Goal: Task Accomplishment & Management: Manage account settings

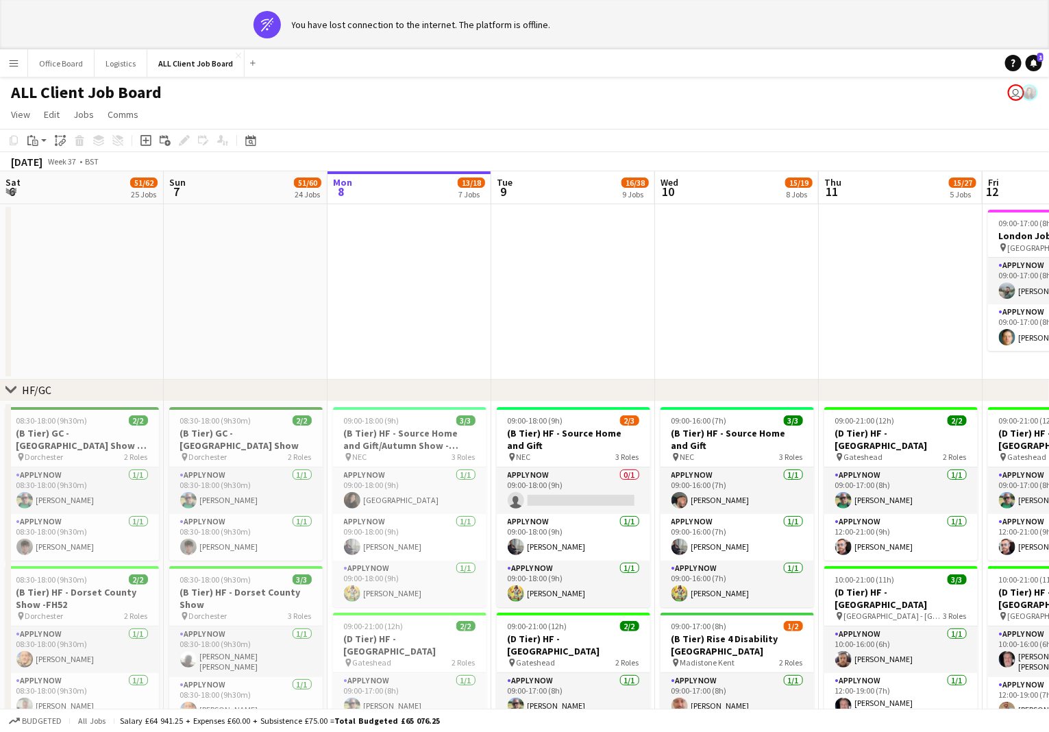
scroll to position [0, 621]
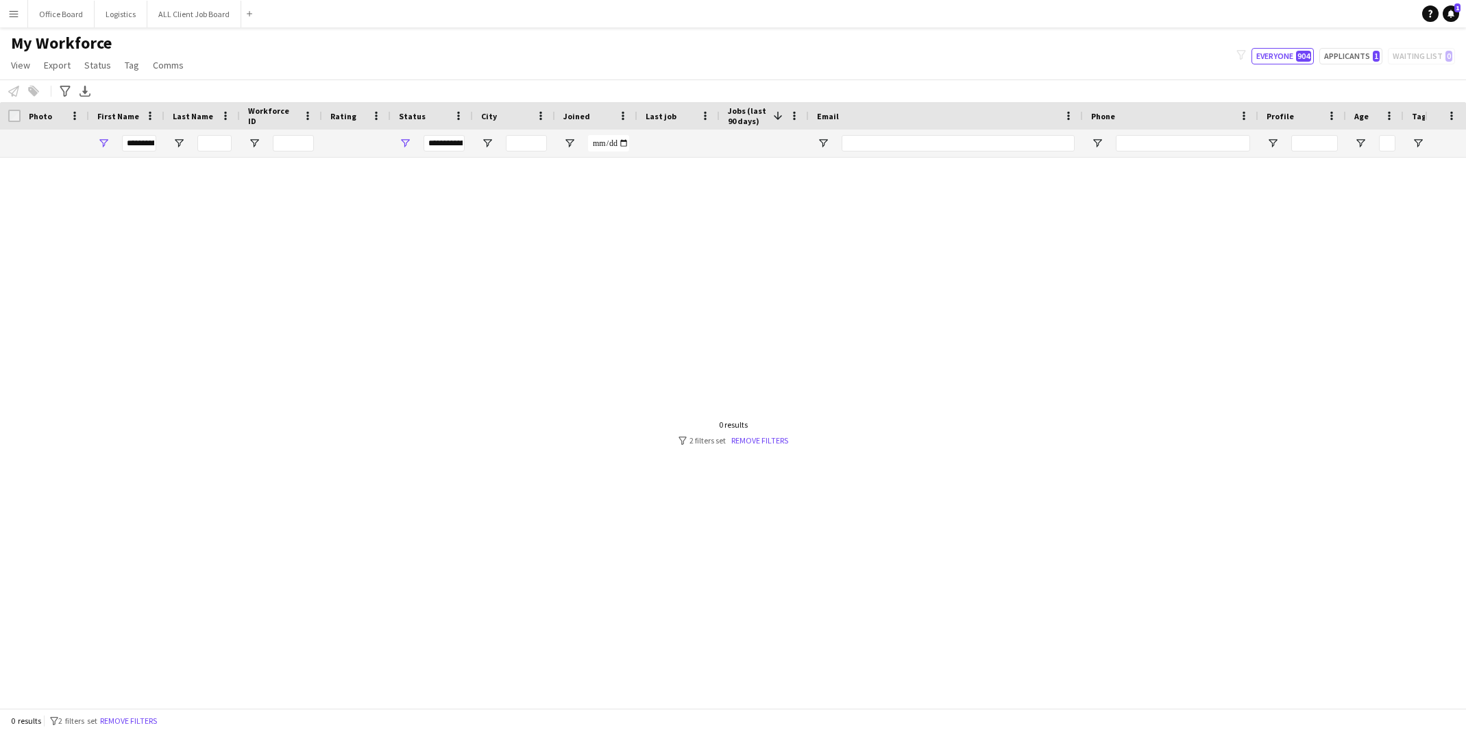
click at [186, 33] on h1 "My Workforce" at bounding box center [98, 43] width 197 height 21
click at [201, 20] on button "ALL Client Job Board Close" at bounding box center [194, 14] width 94 height 27
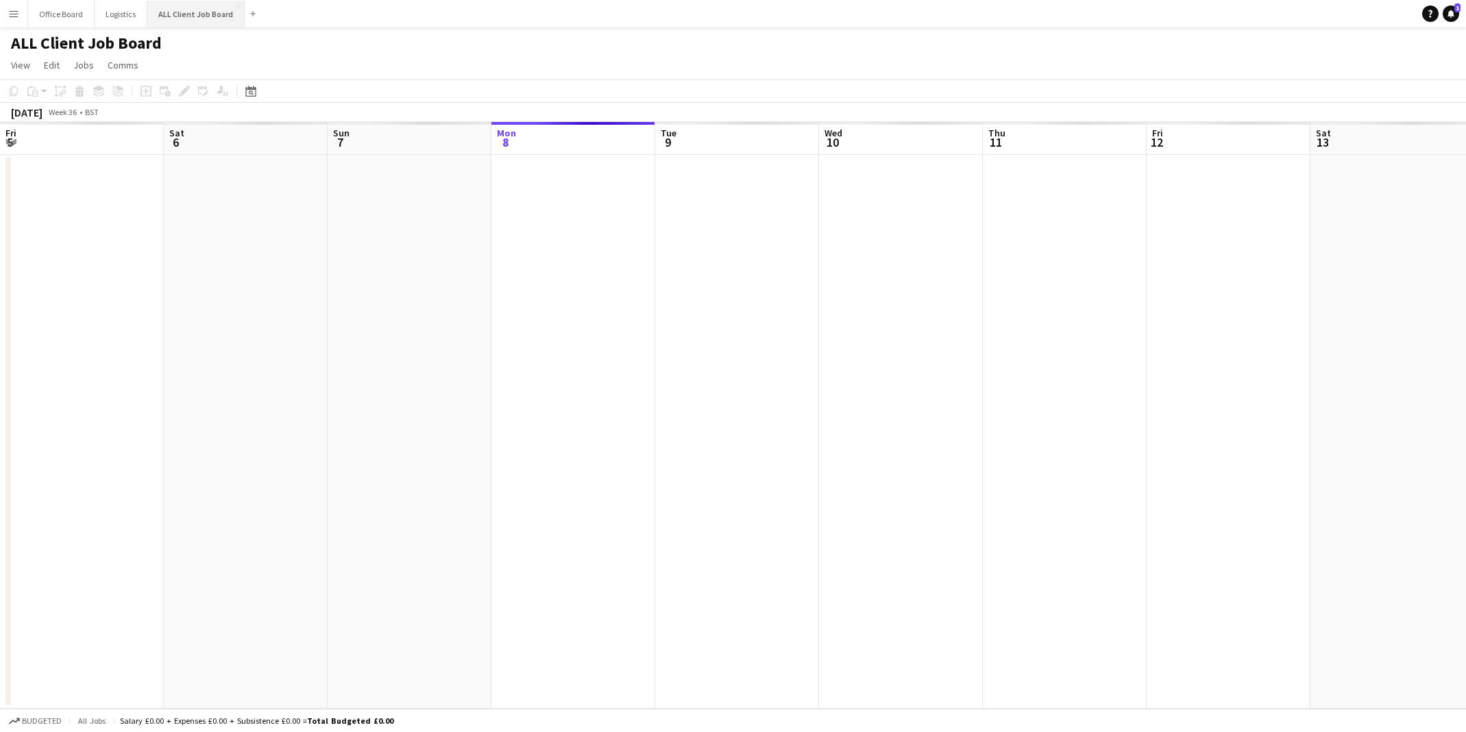
scroll to position [0, 327]
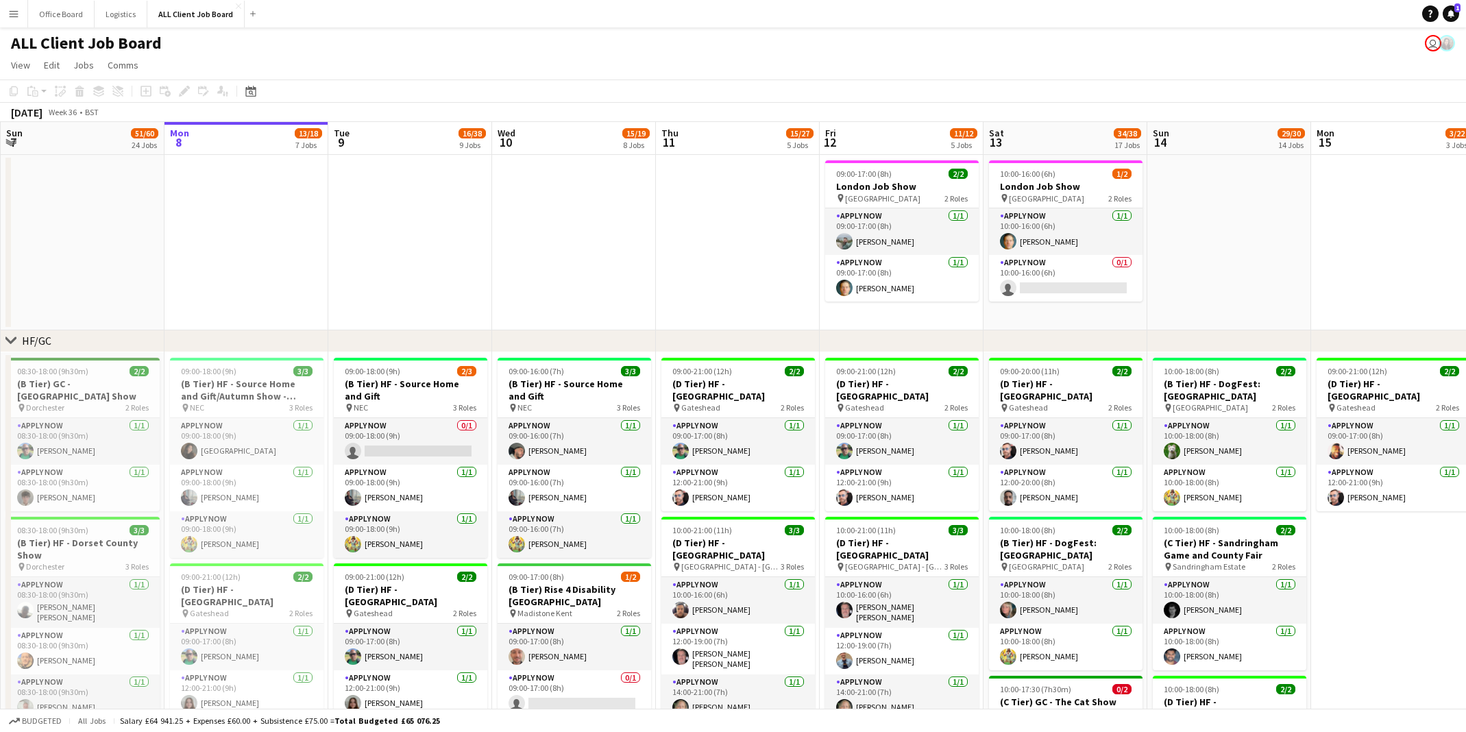
click at [695, 304] on app-date-cell at bounding box center [738, 242] width 164 height 175
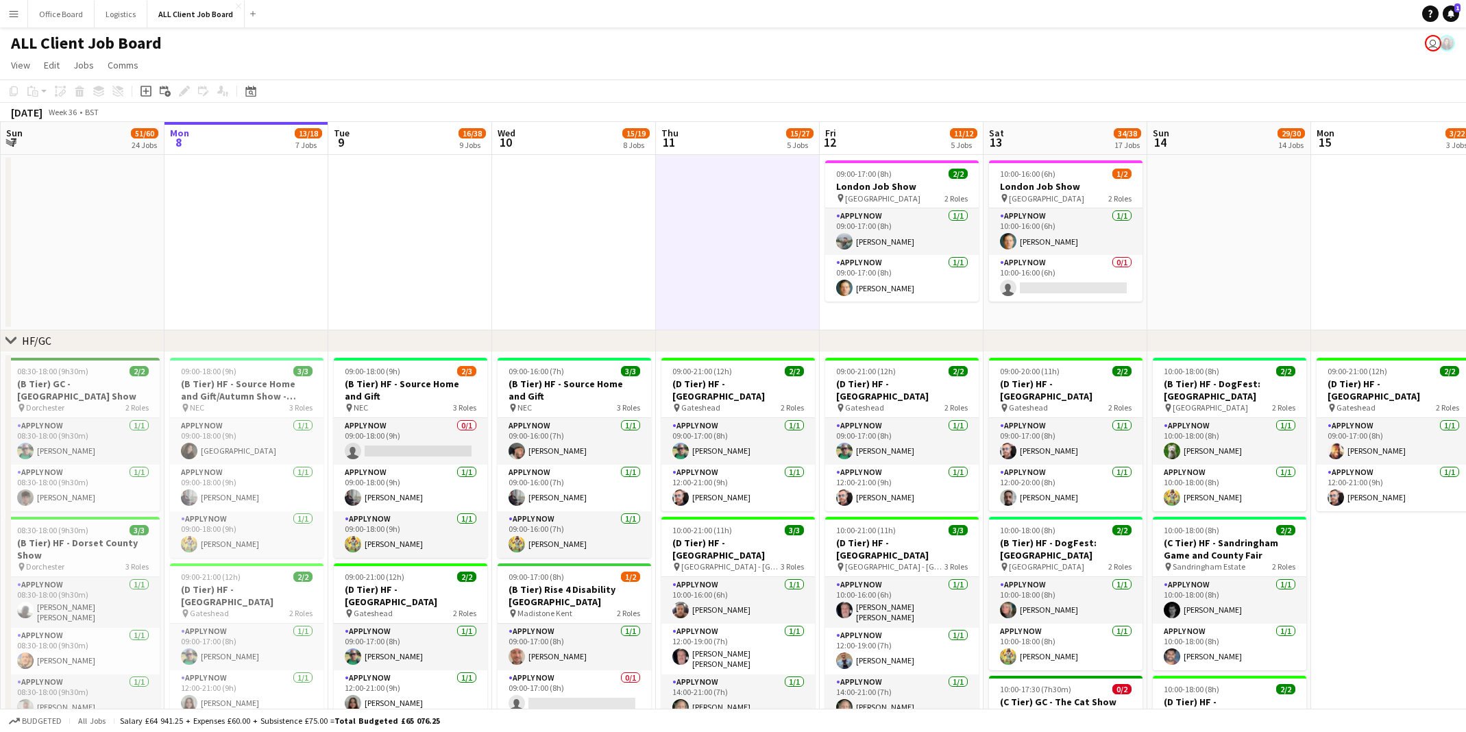
click at [752, 284] on app-date-cell at bounding box center [738, 242] width 164 height 175
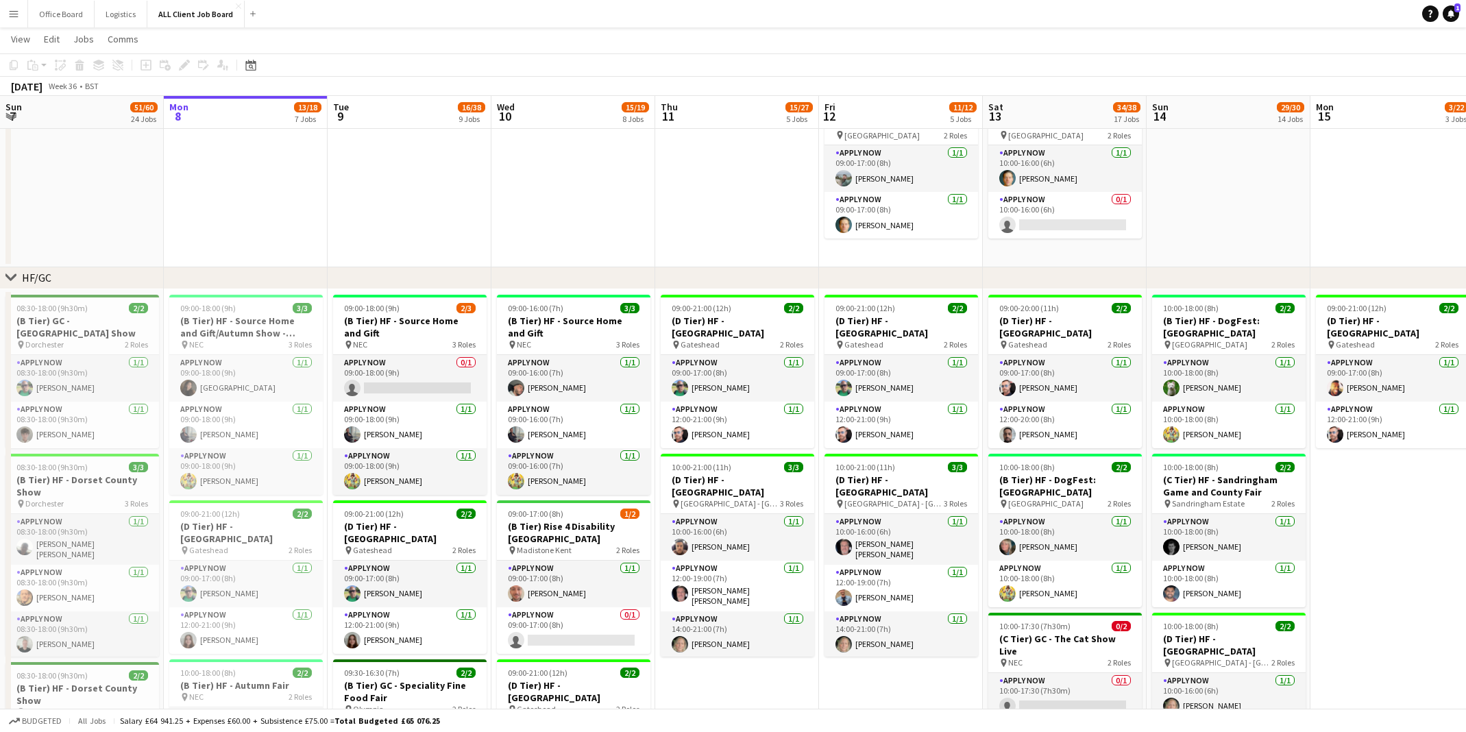
scroll to position [44, 0]
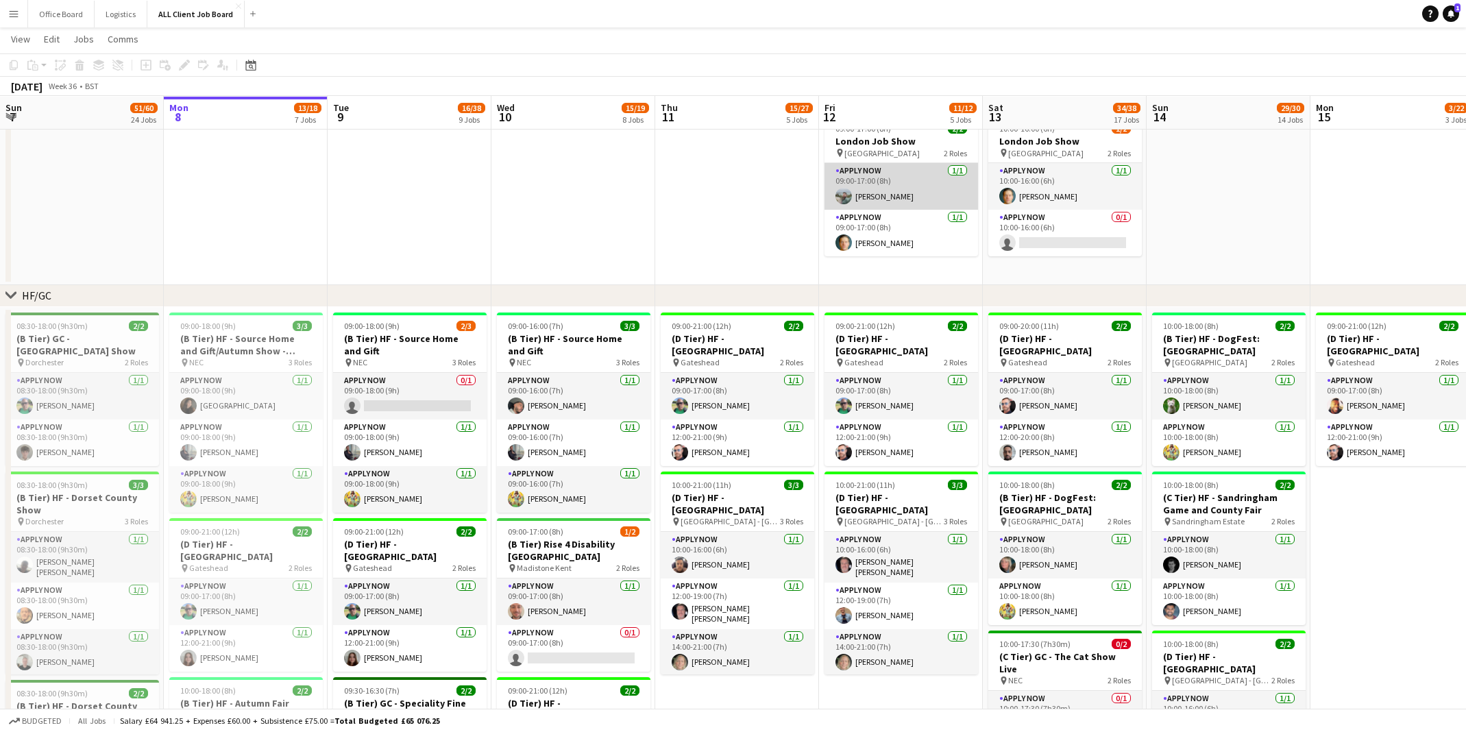
click at [903, 183] on app-card-role "APPLY NOW [DATE] 09:00-17:00 (8h) [PERSON_NAME]" at bounding box center [901, 186] width 154 height 47
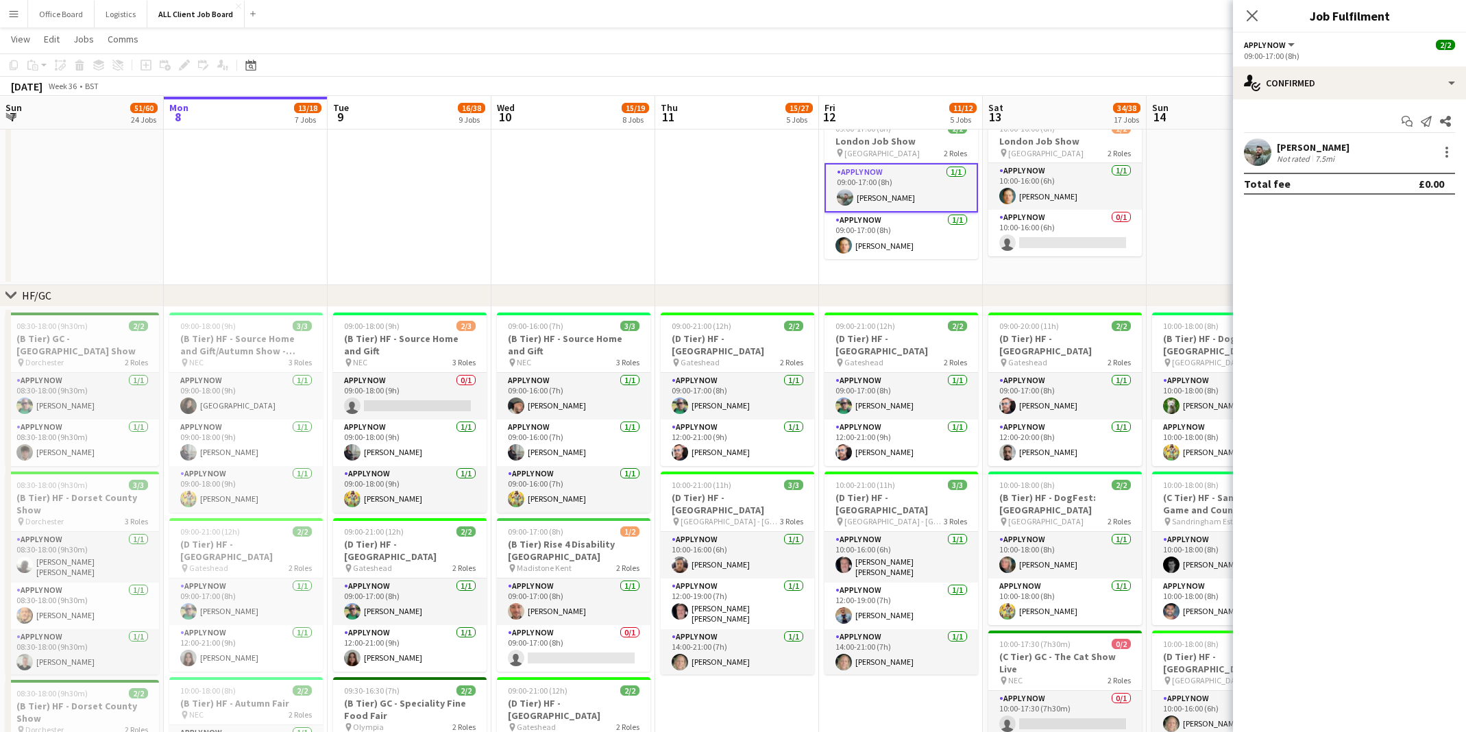
click at [1322, 149] on div "[PERSON_NAME]" at bounding box center [1313, 147] width 73 height 12
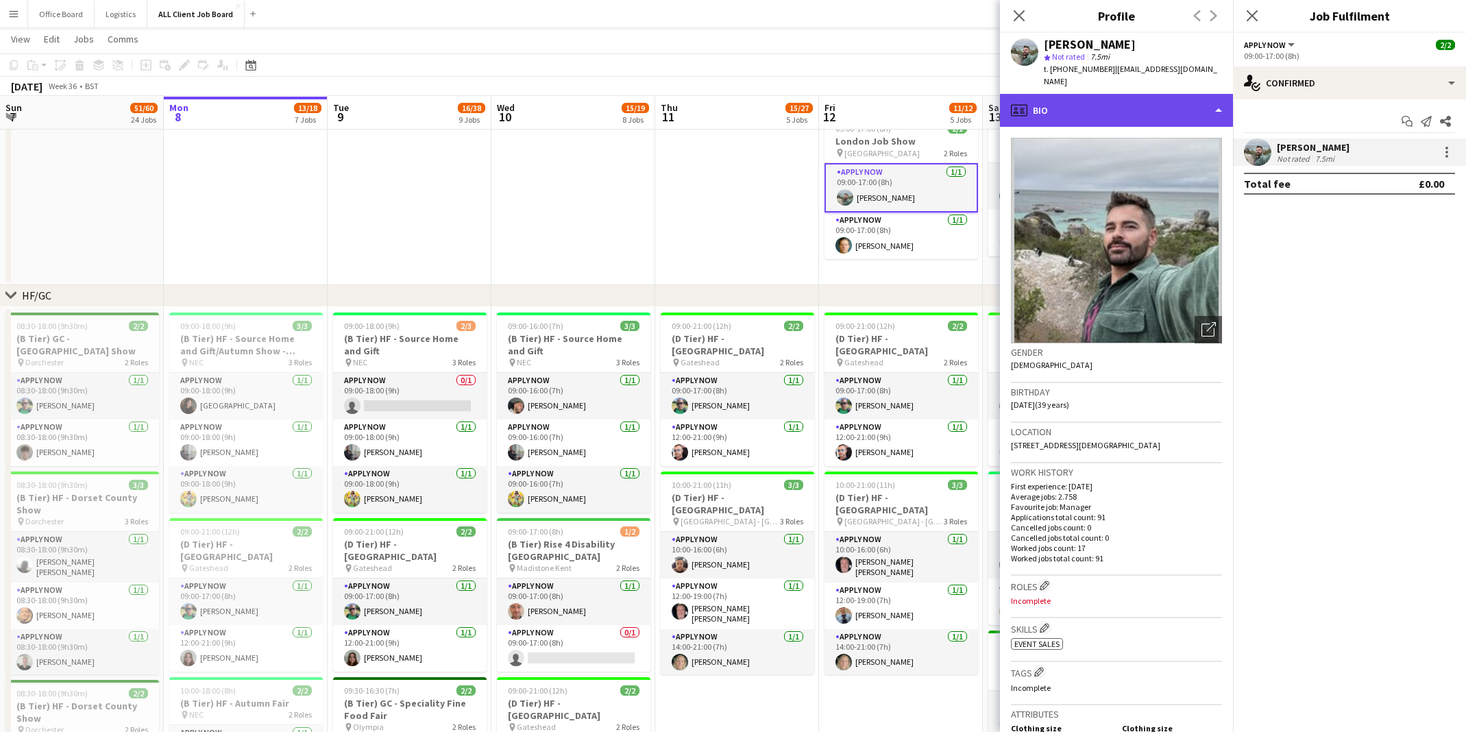
click at [1102, 100] on div "profile Bio" at bounding box center [1116, 110] width 233 height 33
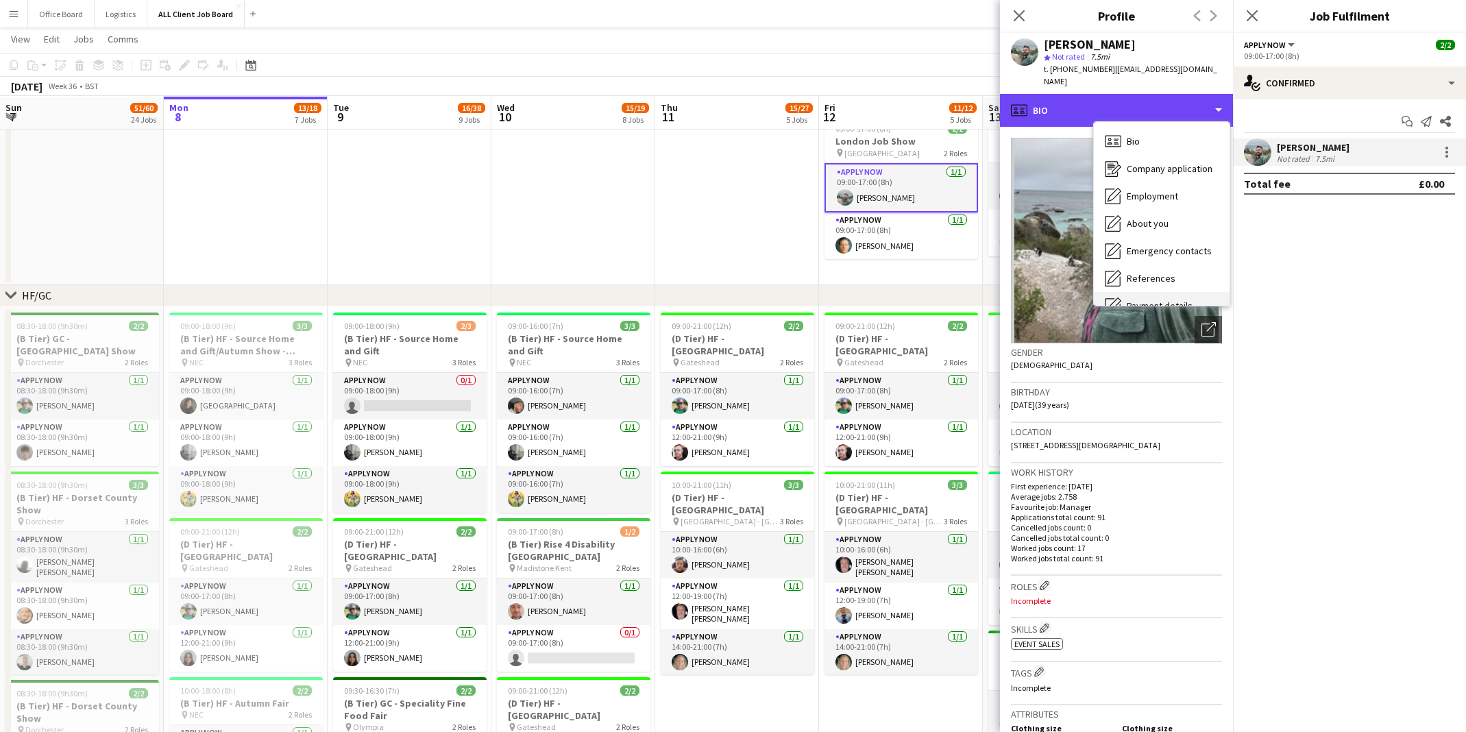
scroll to position [156, 0]
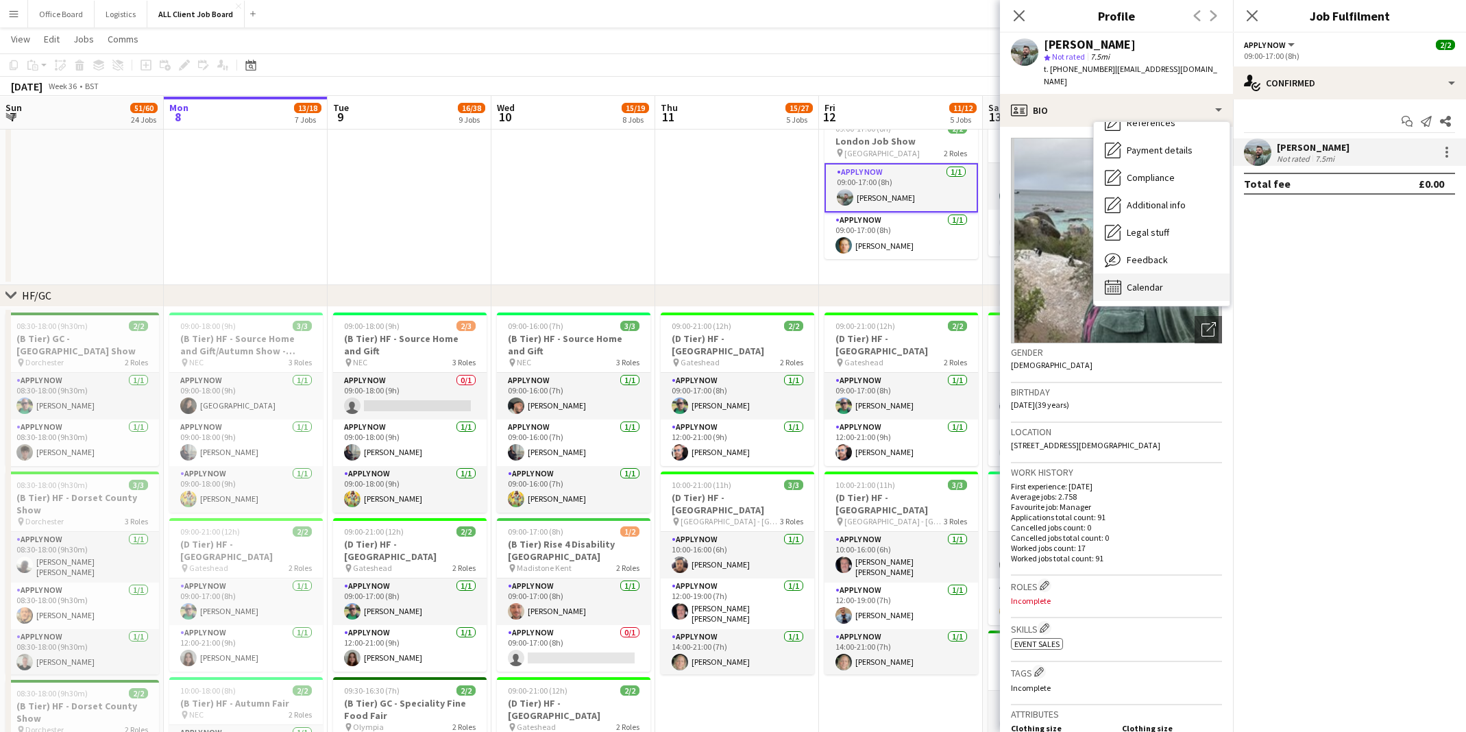
click at [1156, 281] on span "Calendar" at bounding box center [1145, 287] width 36 height 12
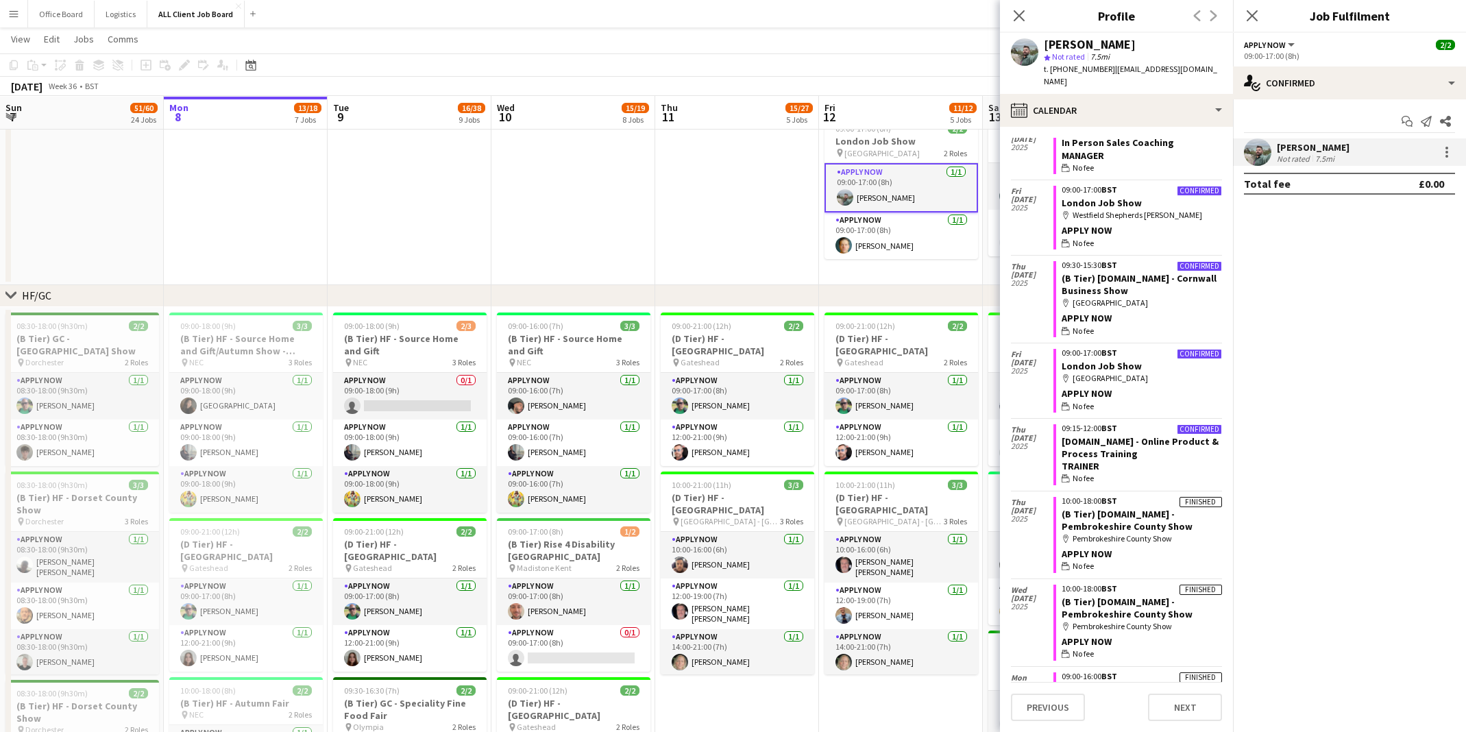
scroll to position [328, 0]
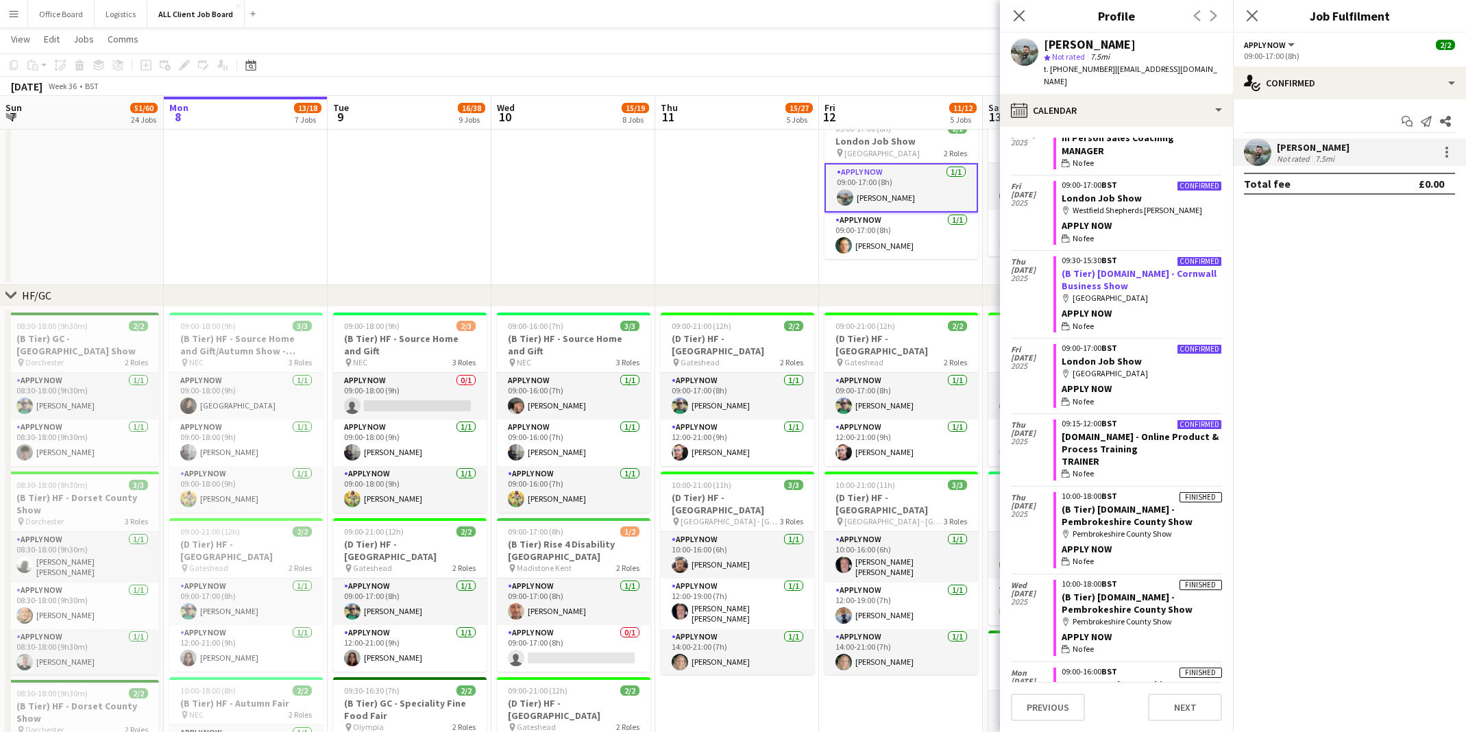
click at [1131, 267] on link "(B Tier) [DOMAIN_NAME] - Cornwall Business Show" at bounding box center [1139, 279] width 155 height 25
click at [679, 270] on app-date-cell at bounding box center [737, 197] width 164 height 175
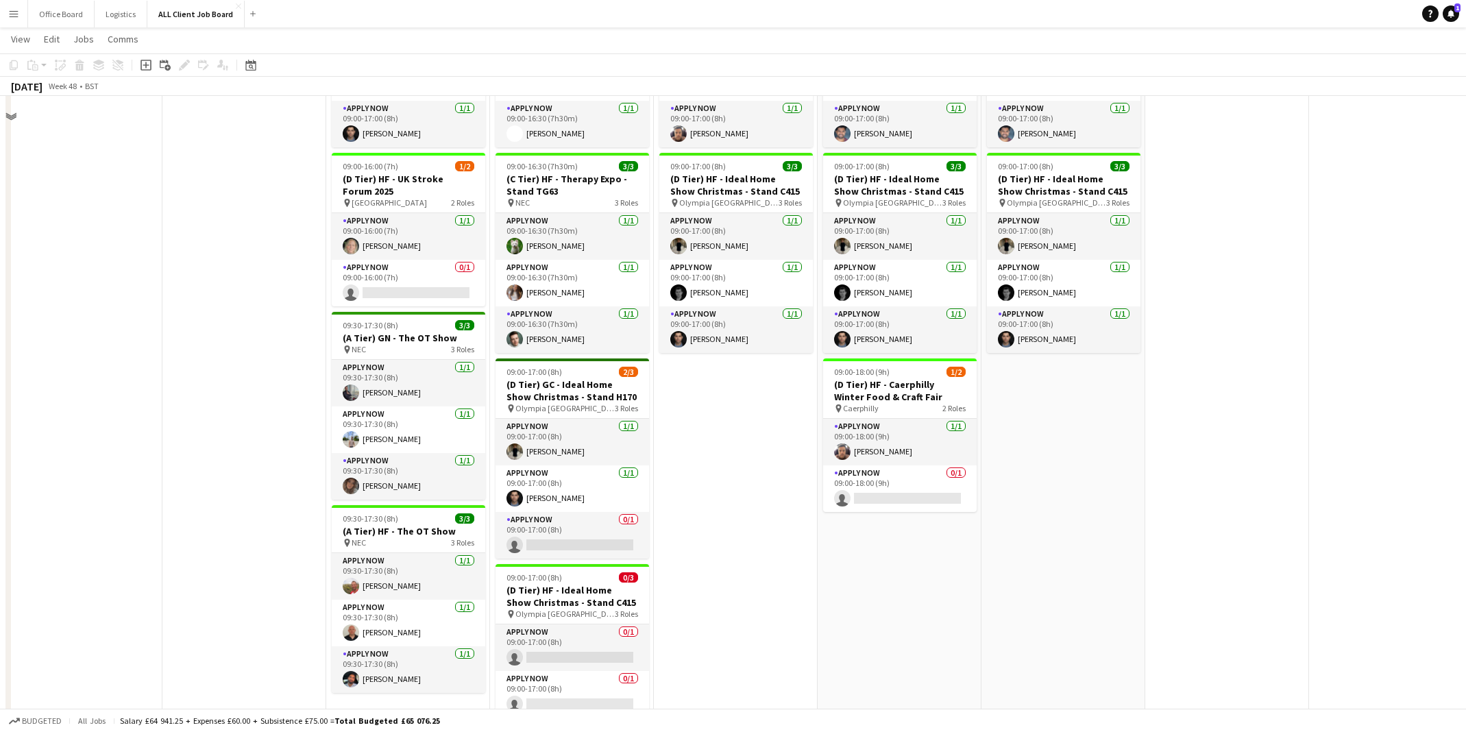
scroll to position [1414, 0]
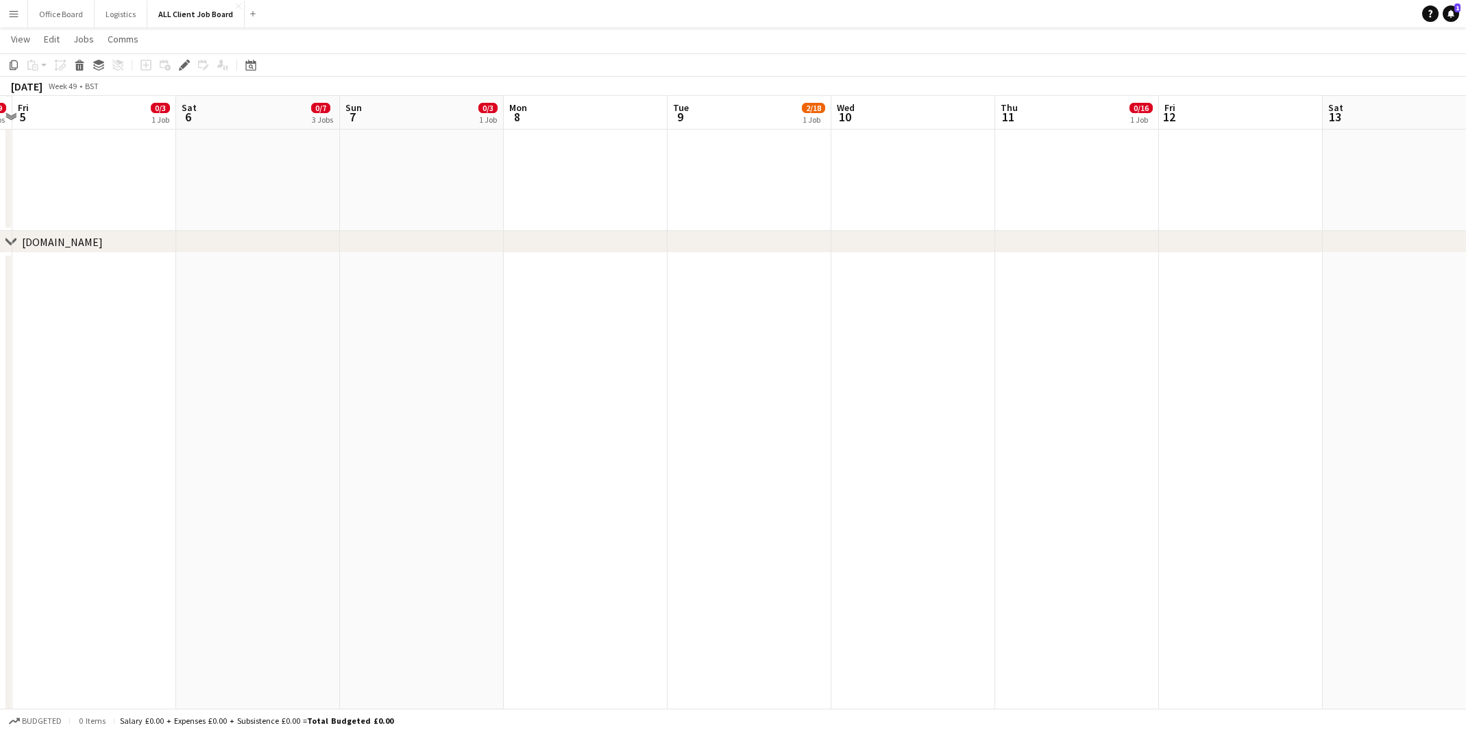
scroll to position [0, 302]
